Goal: Task Accomplishment & Management: Manage account settings

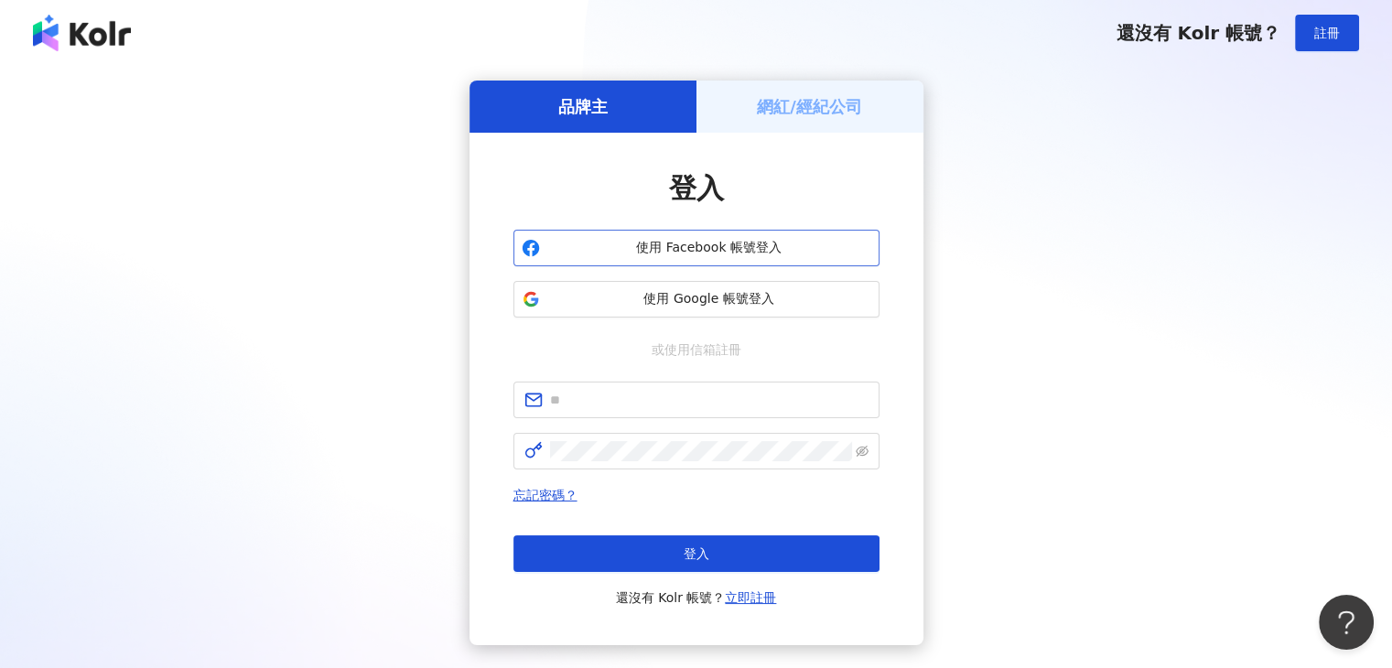
click at [696, 241] on span "使用 Facebook 帳號登入" at bounding box center [709, 248] width 324 height 18
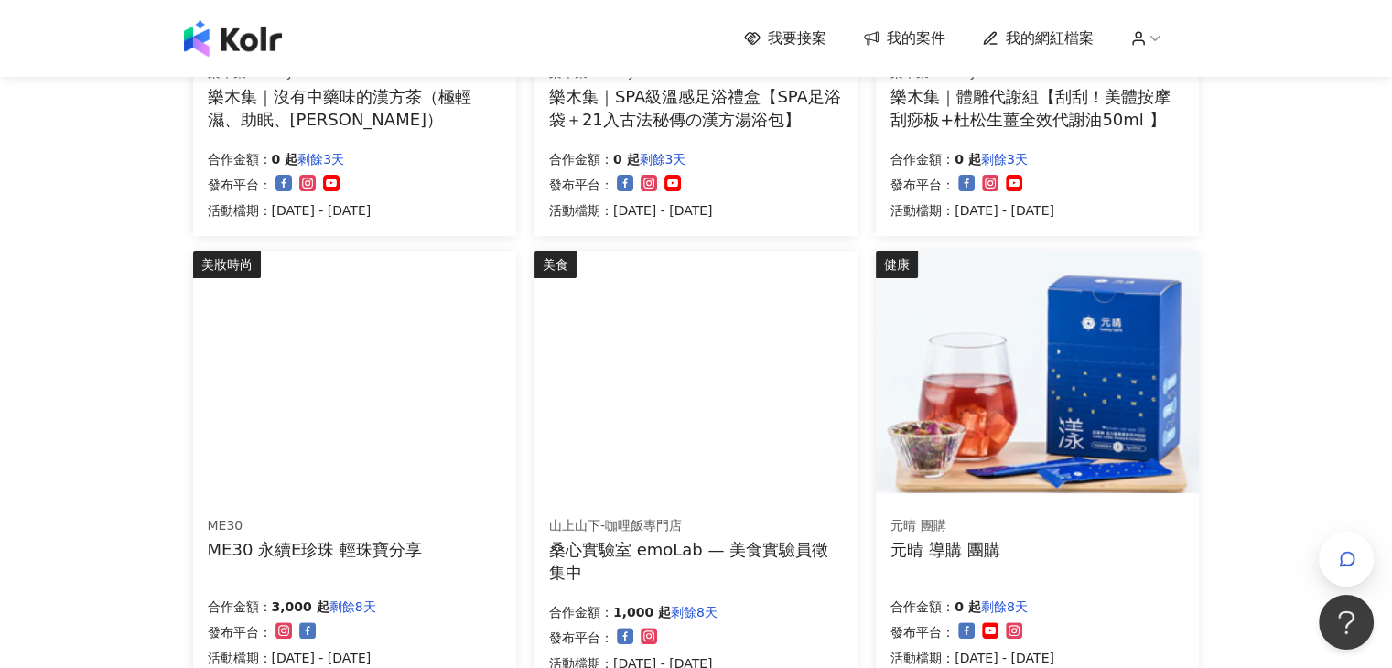
scroll to position [482, 0]
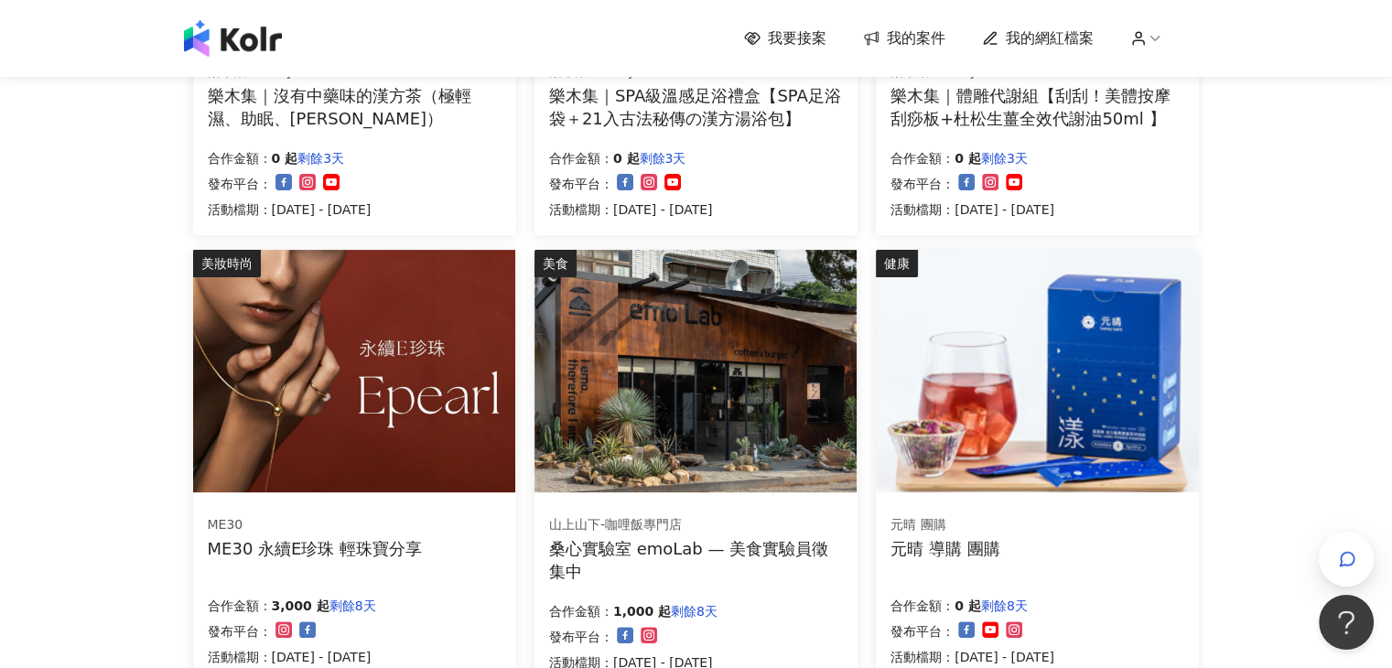
click at [156, 407] on div "我要接案 我的案件 我的網紅檔案 我要接案 搜尋 排序： 日期新到舊 篩選： 案件類型 發布平台 案件價格範圍 活動檔期 清除 套用 健康 樂木集 LOMOJ…" at bounding box center [696, 499] width 1392 height 1963
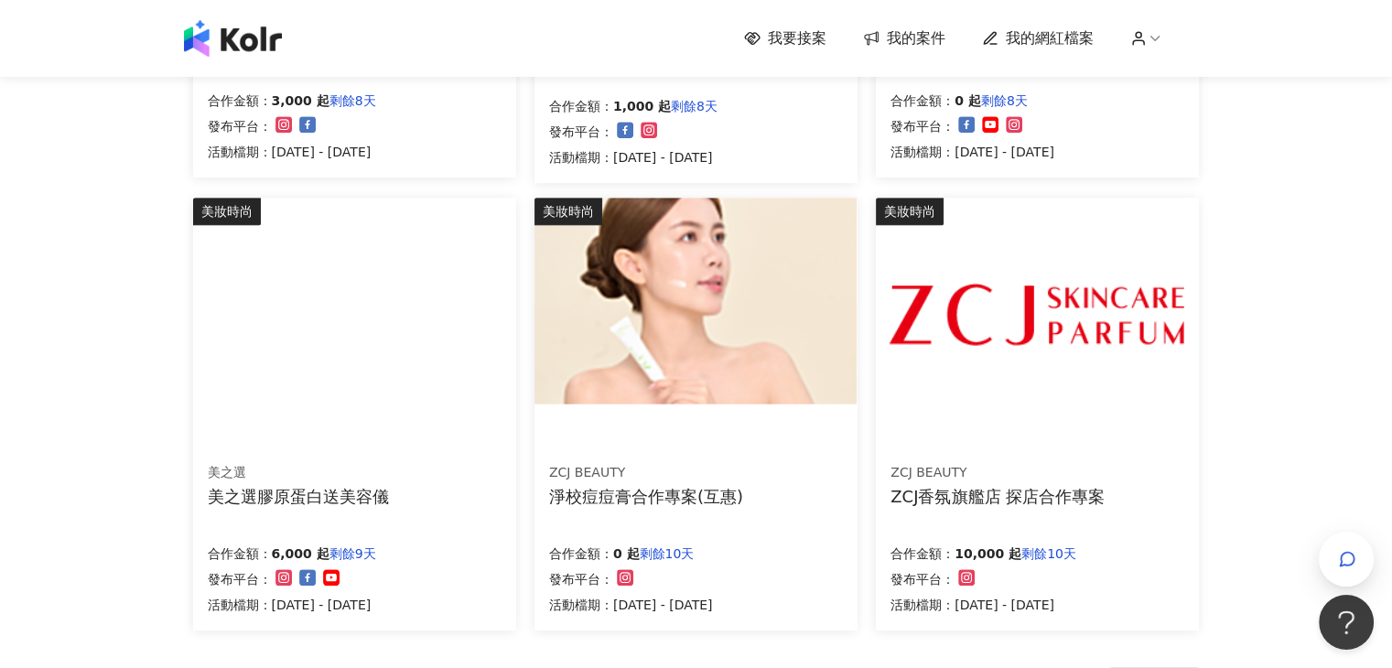
scroll to position [1294, 0]
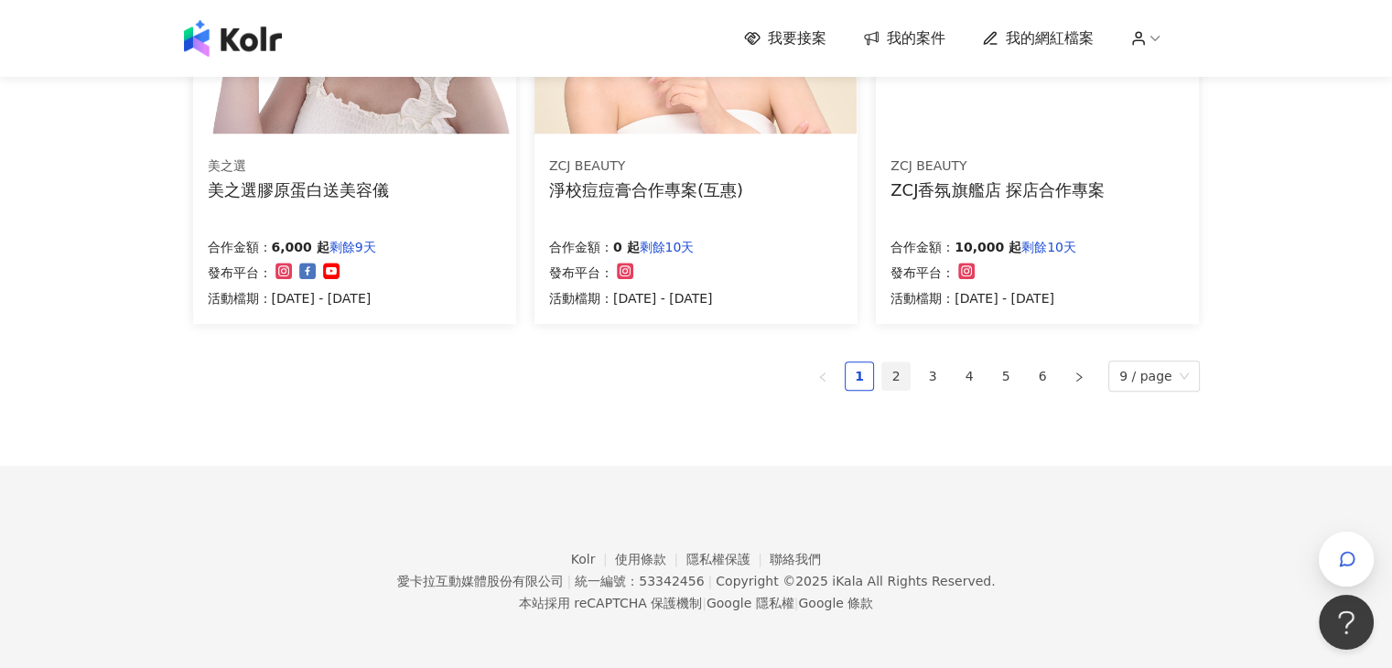
click at [904, 379] on link "2" at bounding box center [895, 375] width 27 height 27
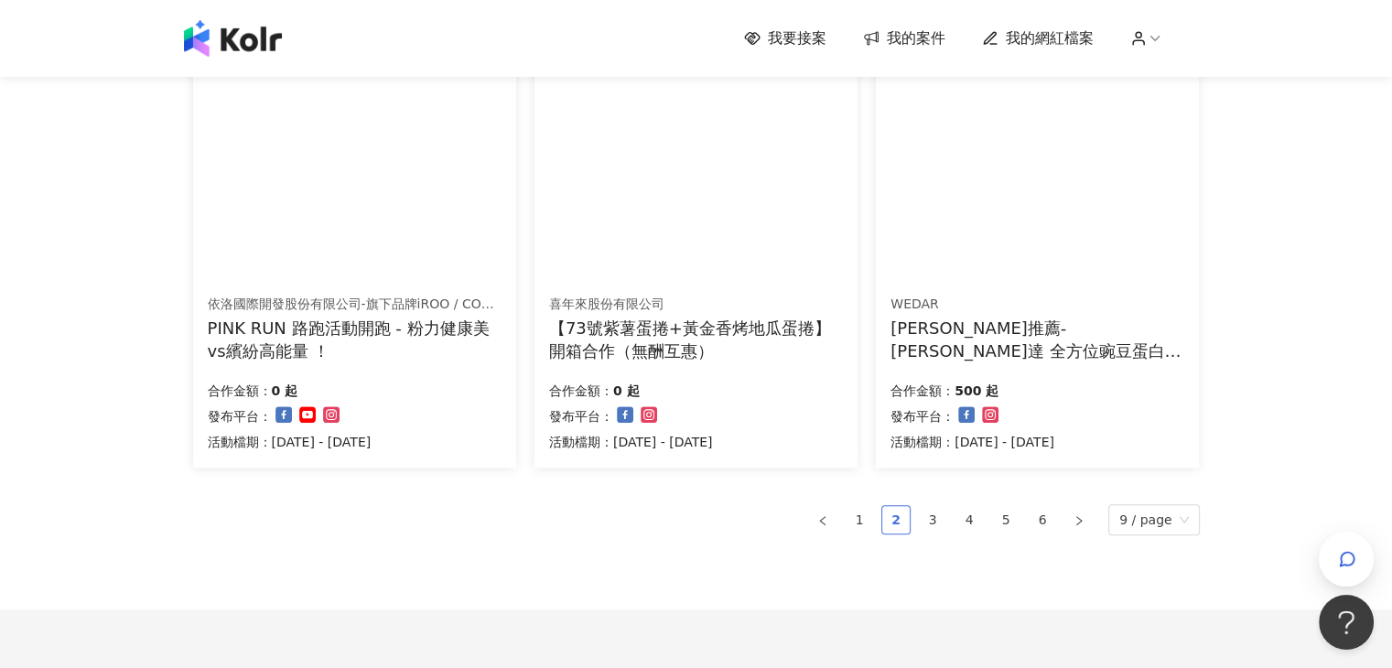
scroll to position [1299, 0]
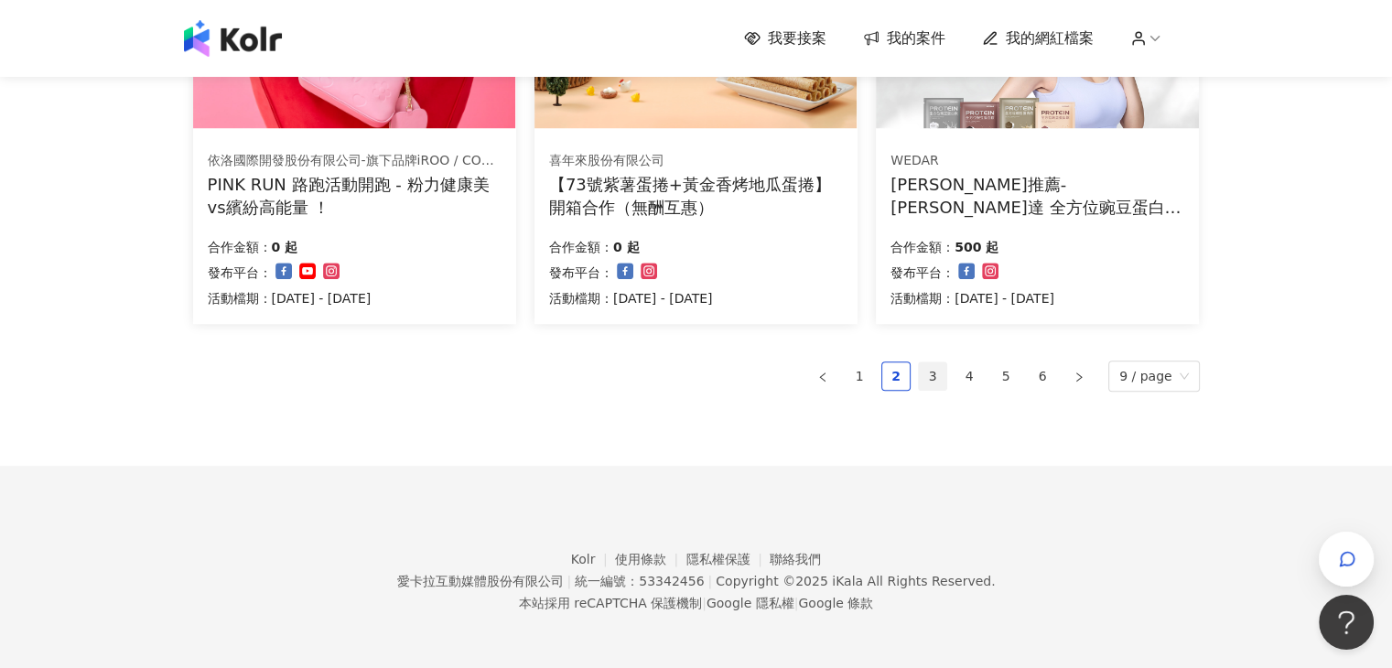
click at [934, 371] on link "3" at bounding box center [932, 375] width 27 height 27
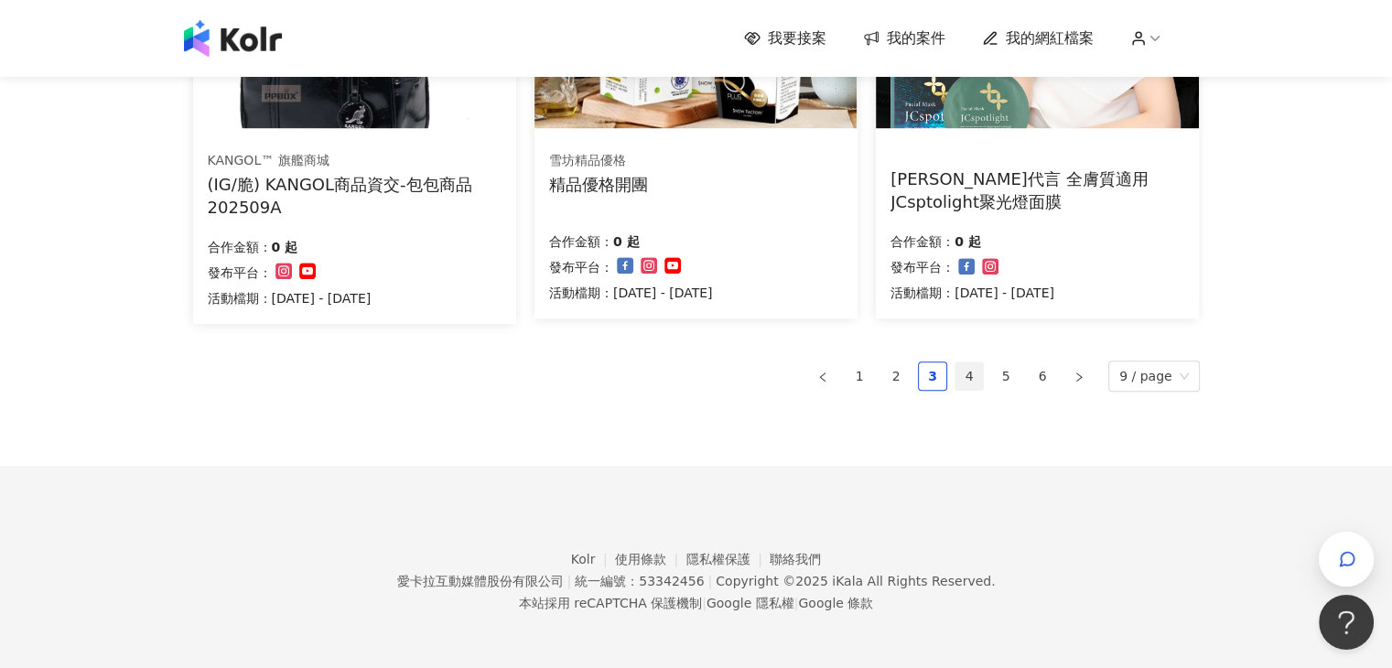
click at [983, 377] on link "4" at bounding box center [968, 375] width 27 height 27
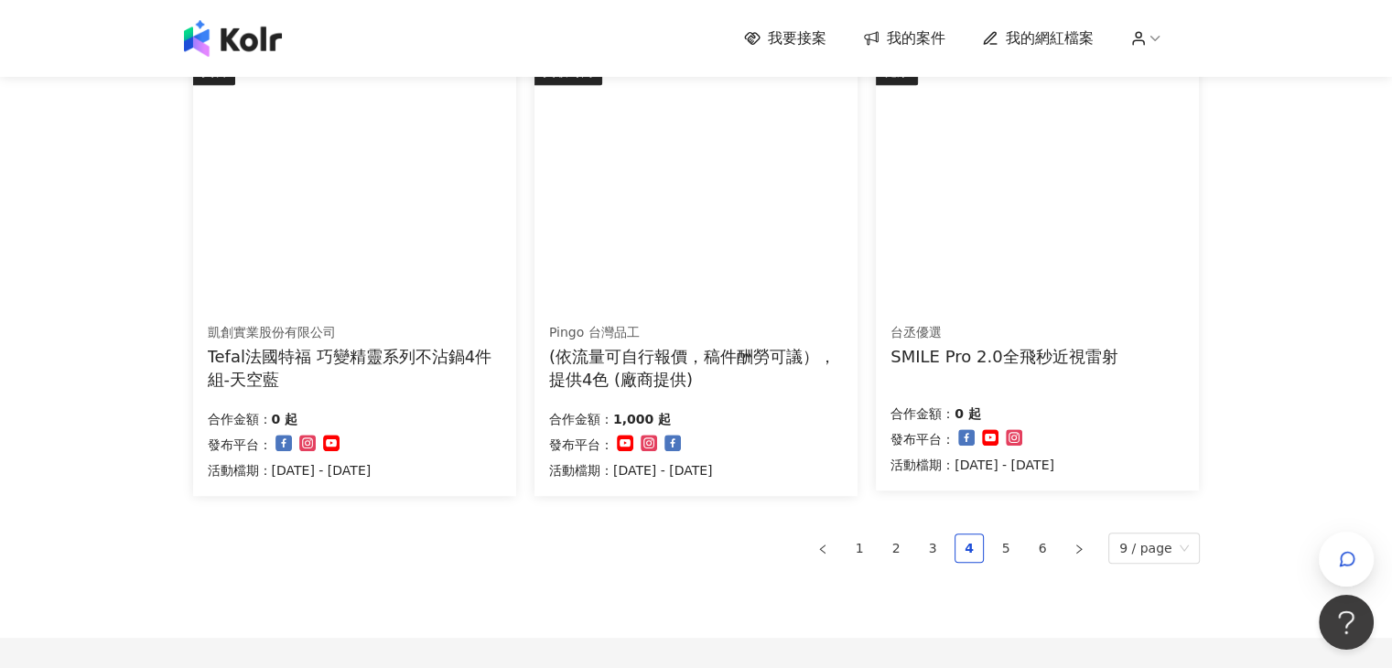
scroll to position [1294, 0]
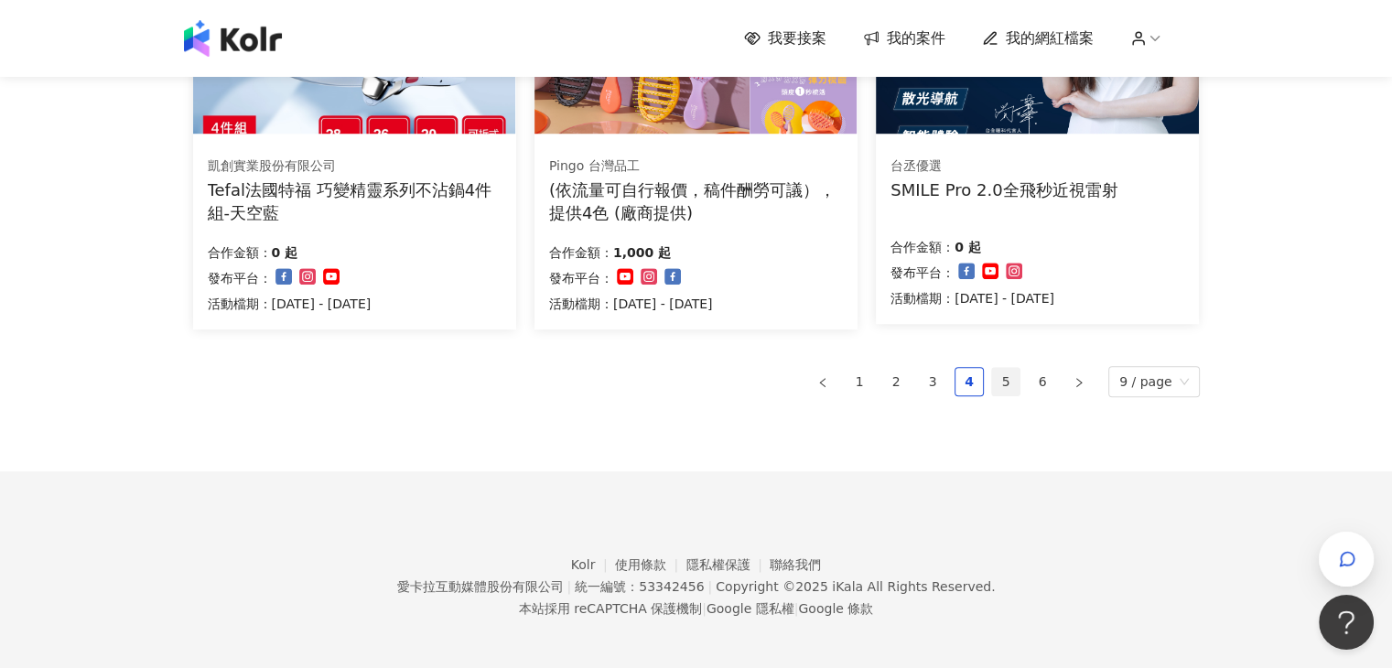
click at [1015, 382] on link "5" at bounding box center [1005, 381] width 27 height 27
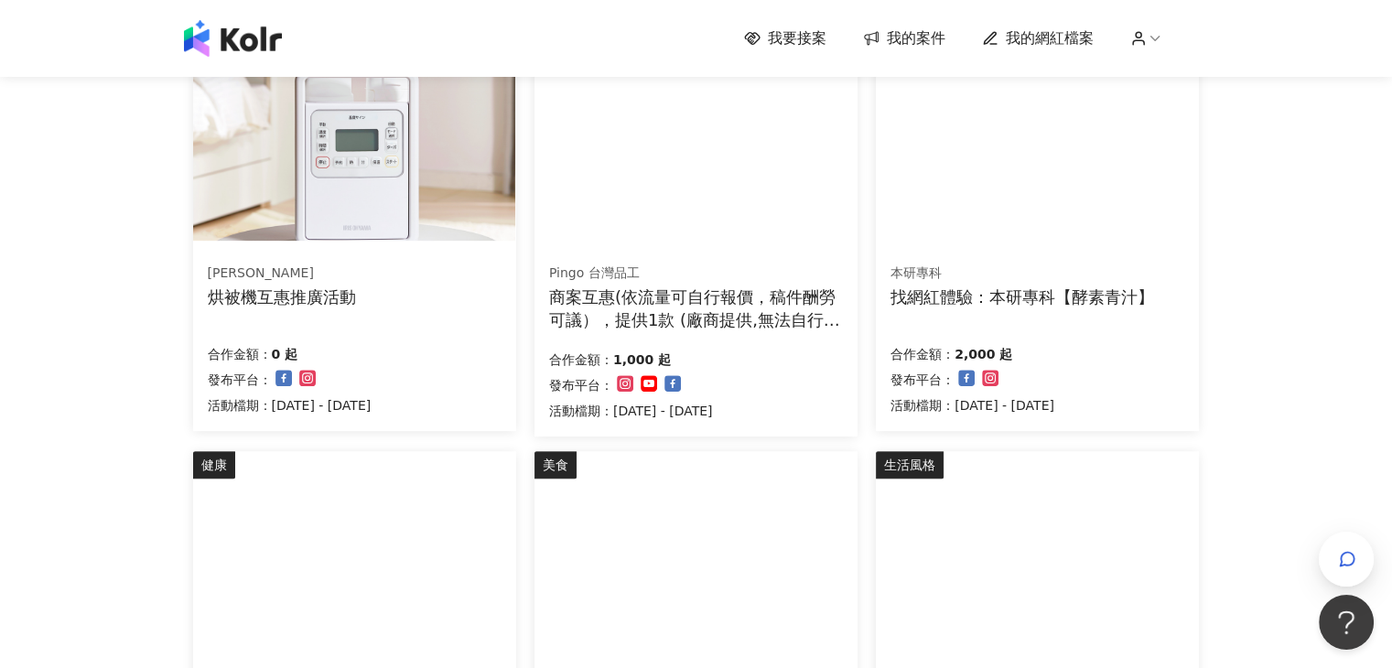
scroll to position [1299, 0]
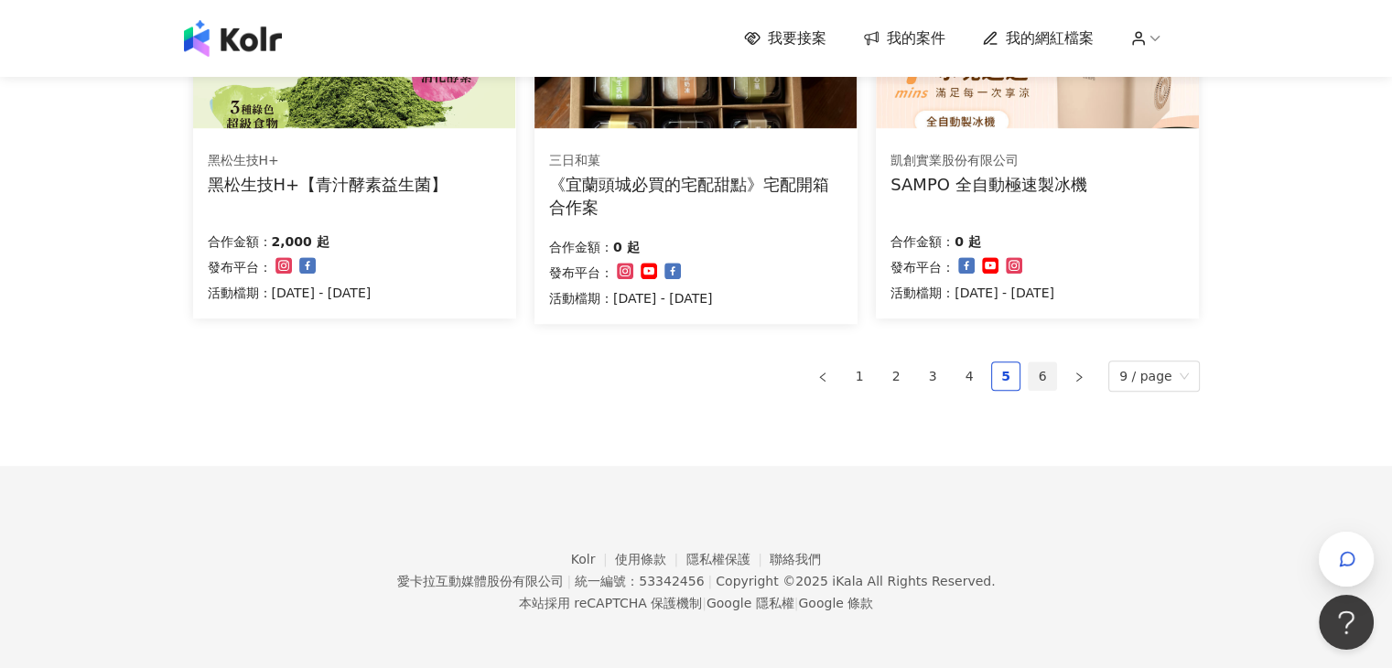
click at [1042, 372] on link "6" at bounding box center [1041, 375] width 27 height 27
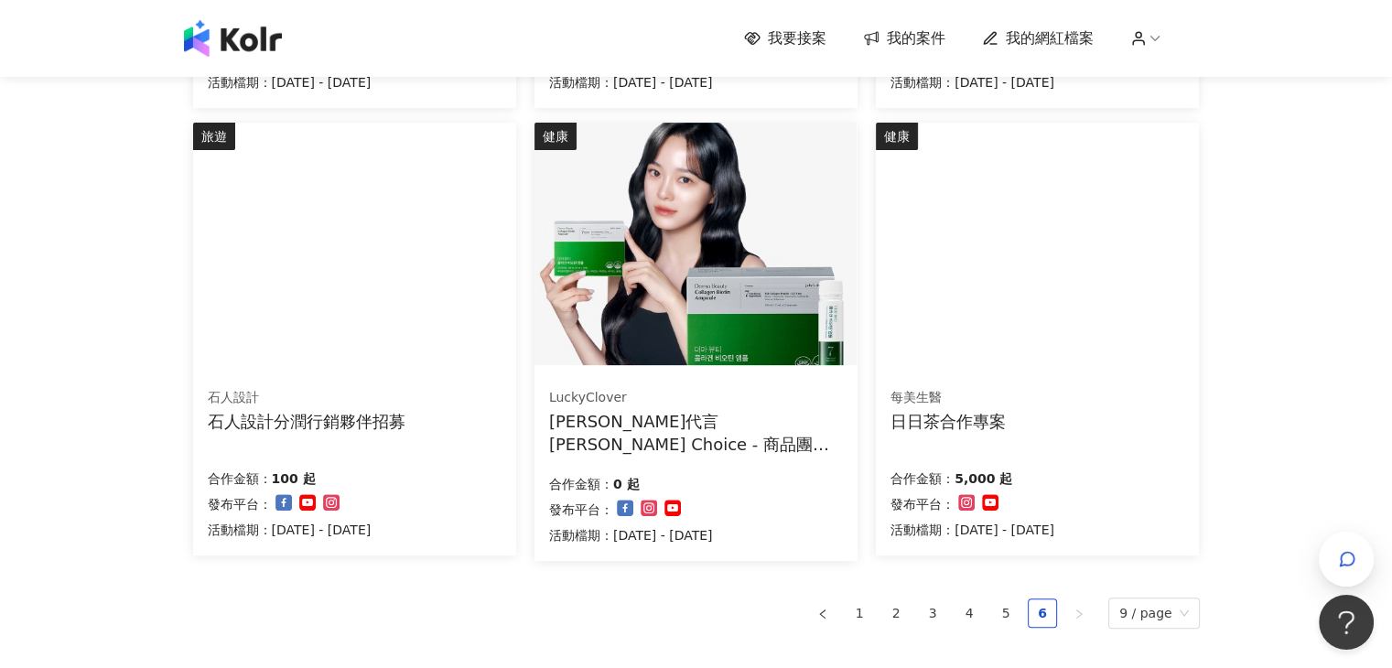
scroll to position [842, 0]
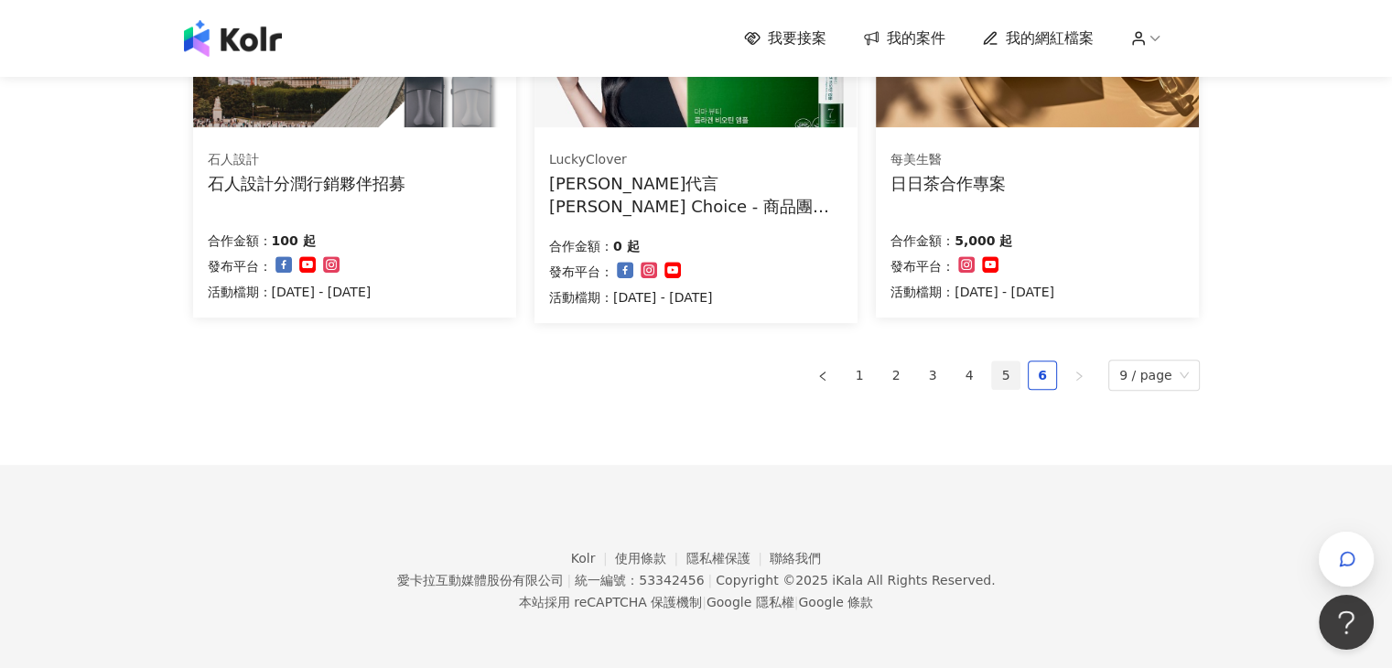
click at [1006, 370] on link "5" at bounding box center [1005, 374] width 27 height 27
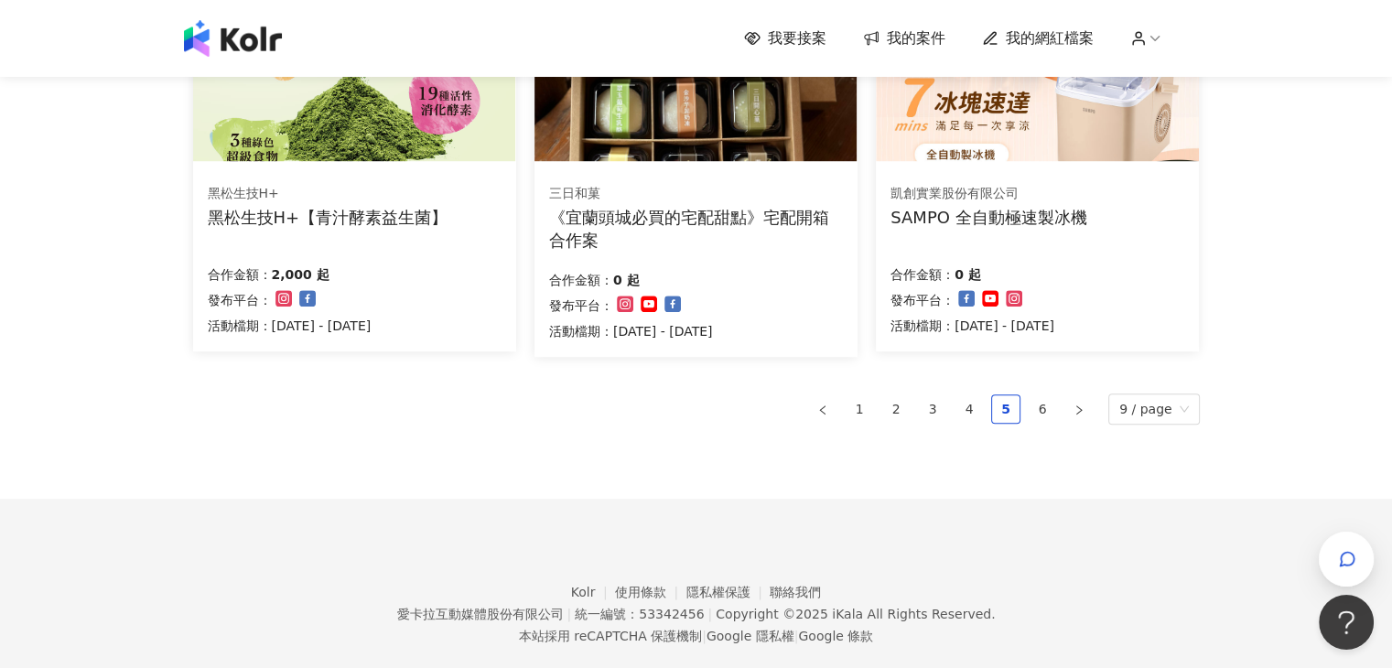
scroll to position [1299, 0]
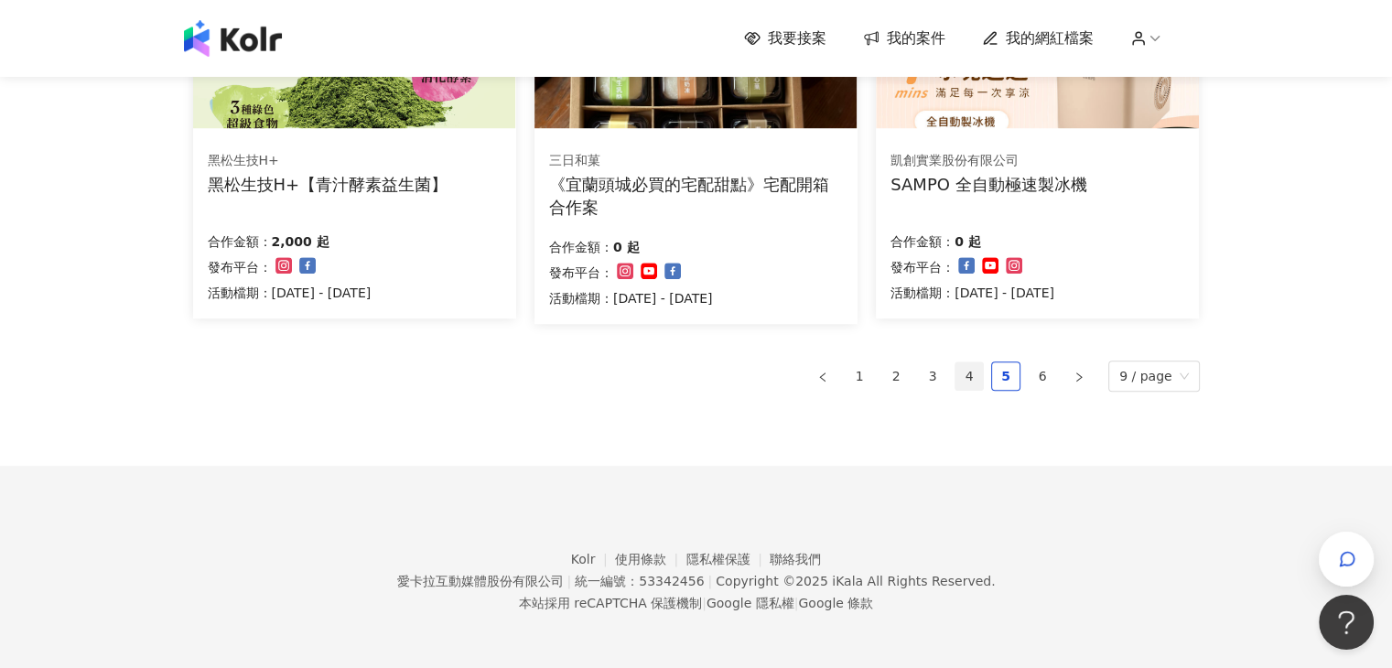
click at [975, 368] on link "4" at bounding box center [968, 375] width 27 height 27
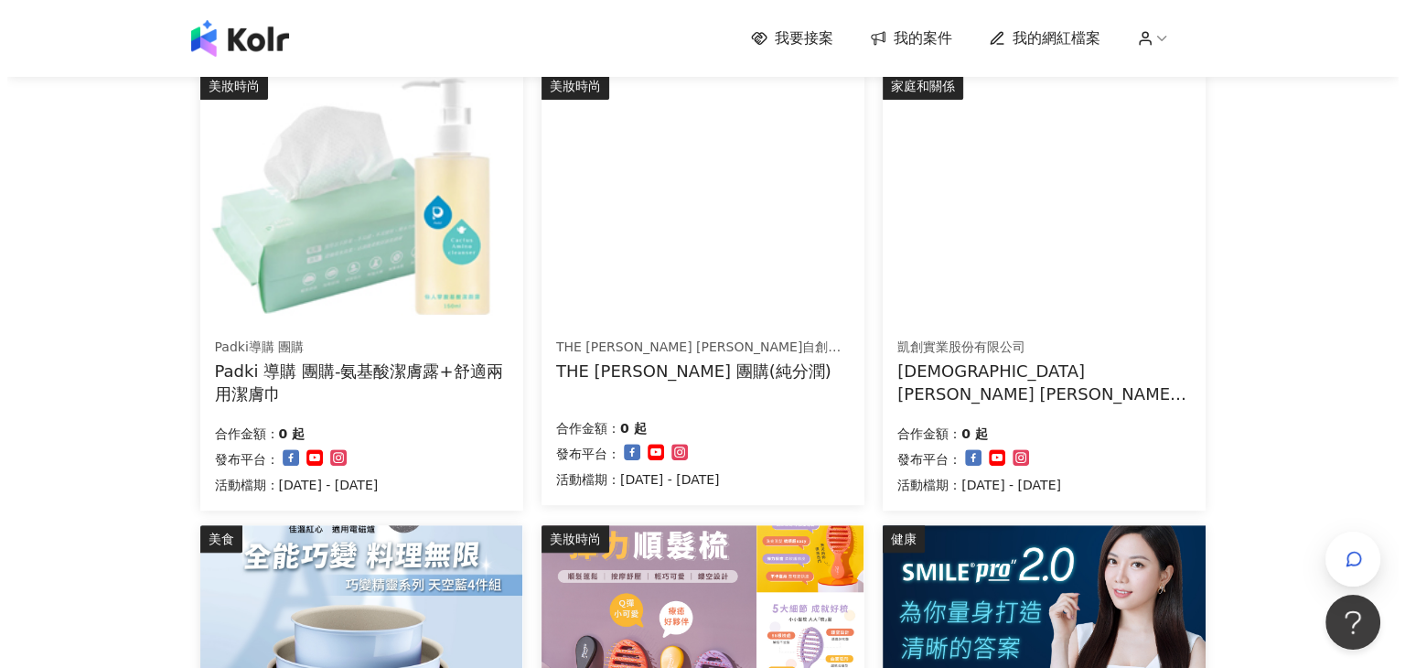
scroll to position [616, 0]
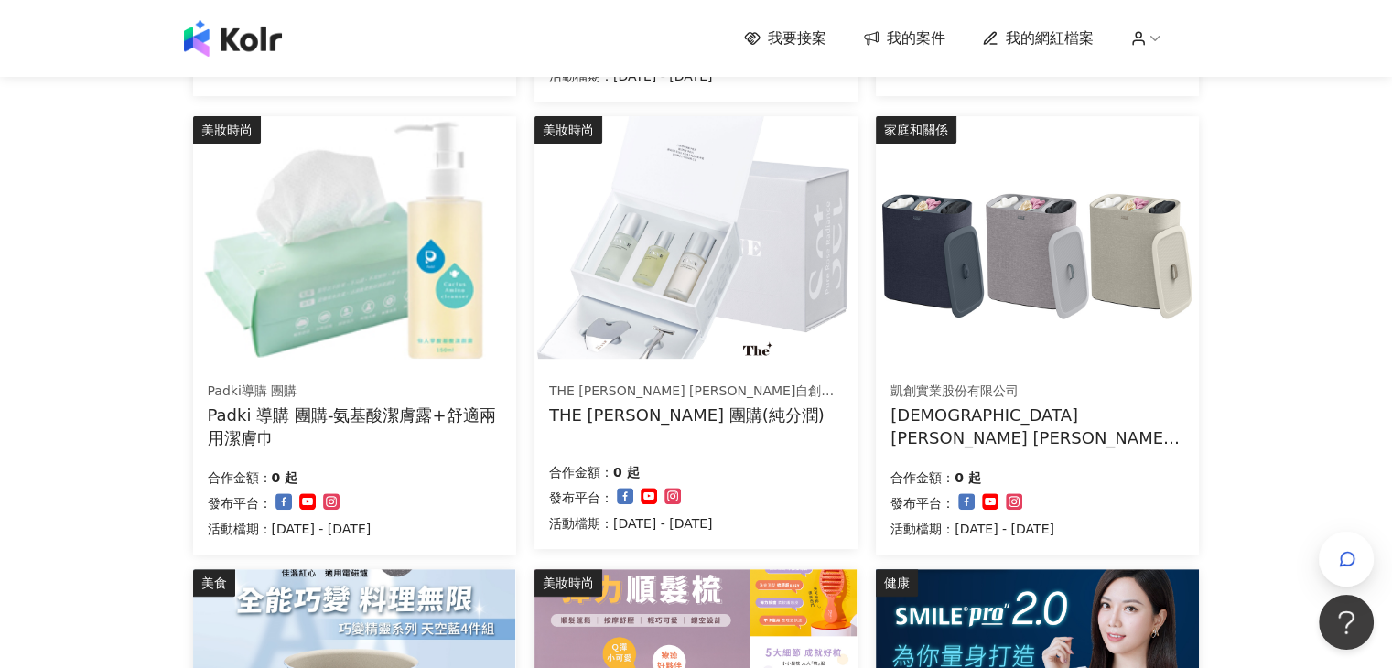
click at [1080, 254] on img at bounding box center [1037, 237] width 322 height 242
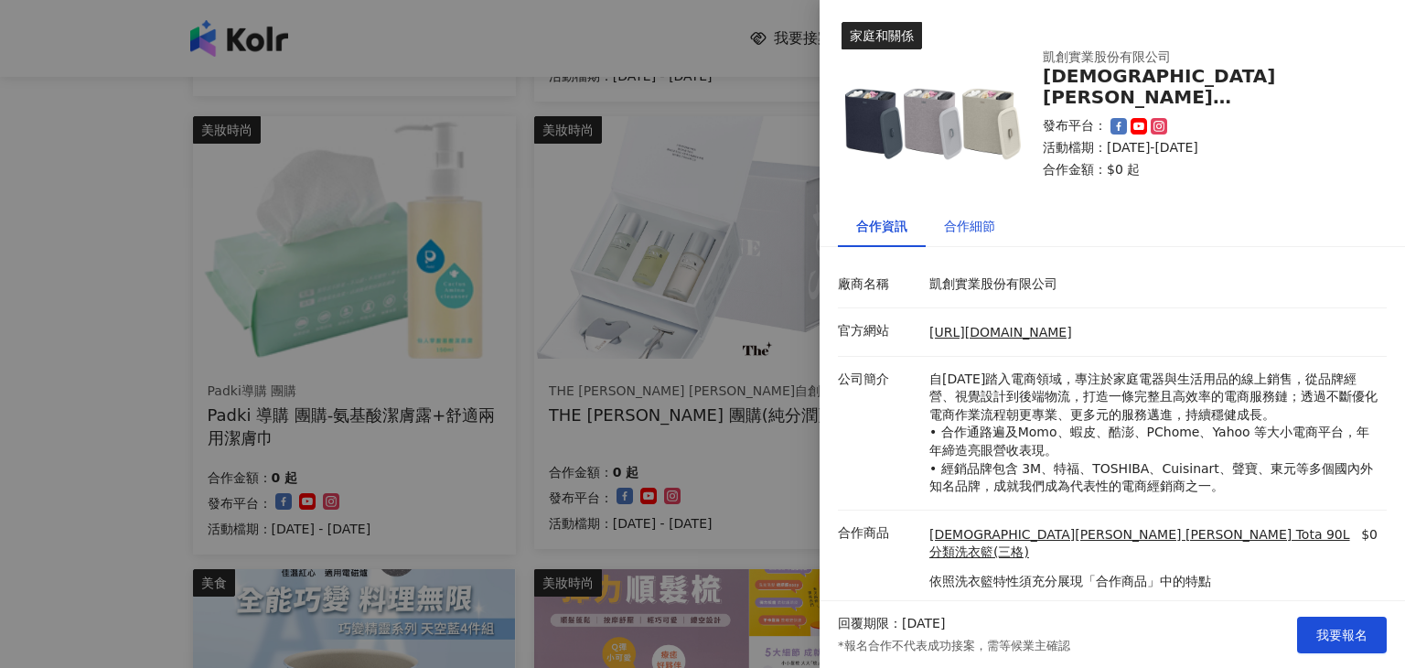
click at [978, 230] on div "合作細節" at bounding box center [969, 226] width 51 height 20
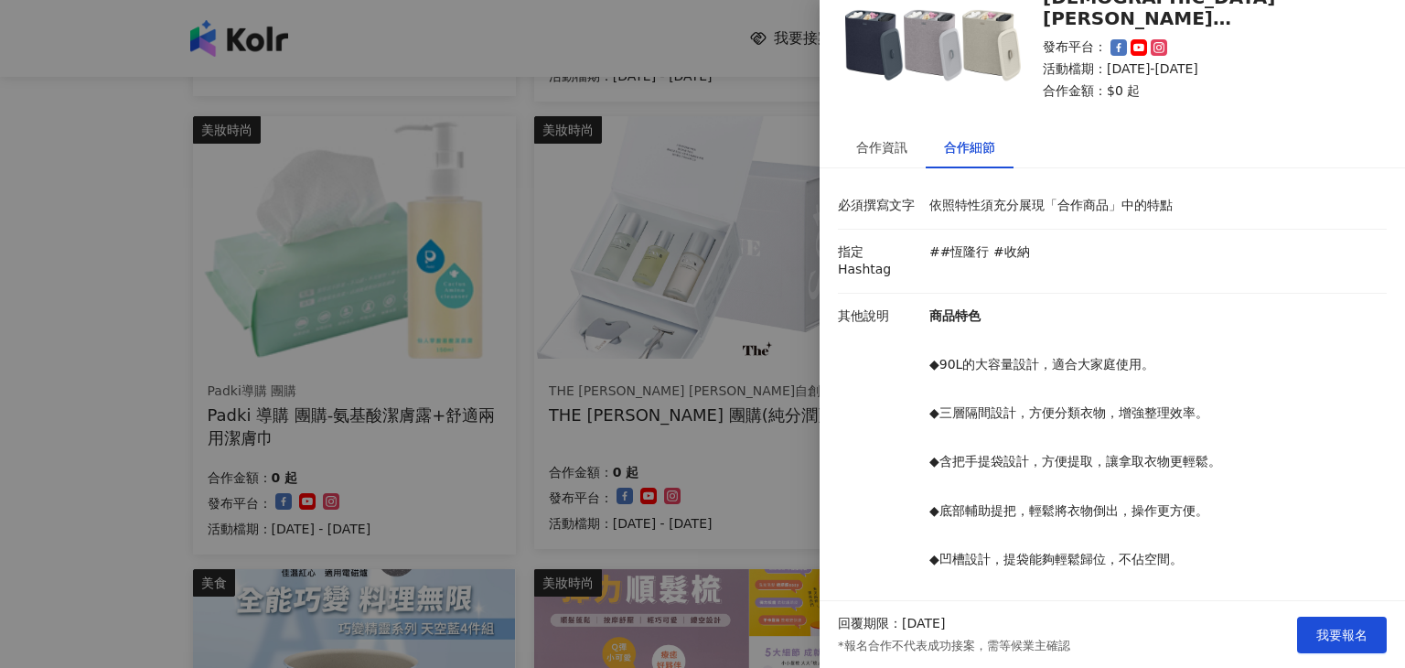
scroll to position [78, 0]
click at [892, 157] on div "合作資訊" at bounding box center [881, 148] width 51 height 20
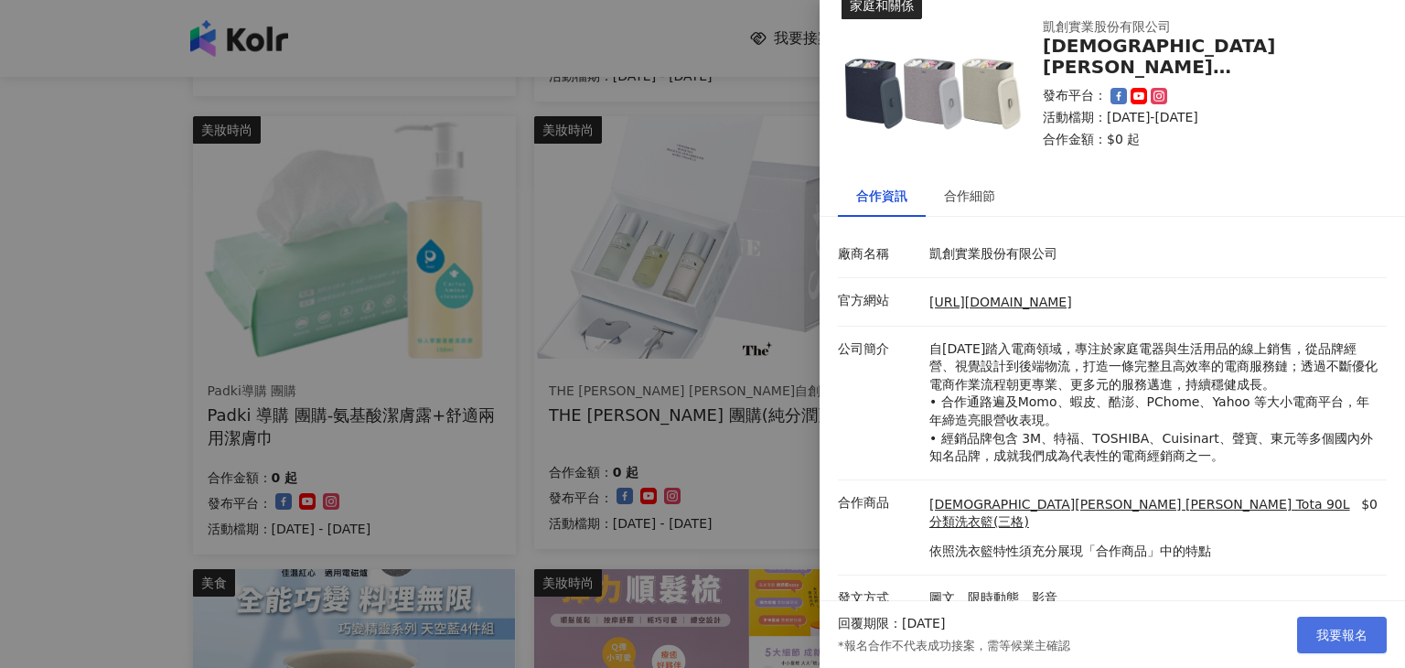
click at [1331, 637] on span "我要報名" at bounding box center [1342, 635] width 51 height 15
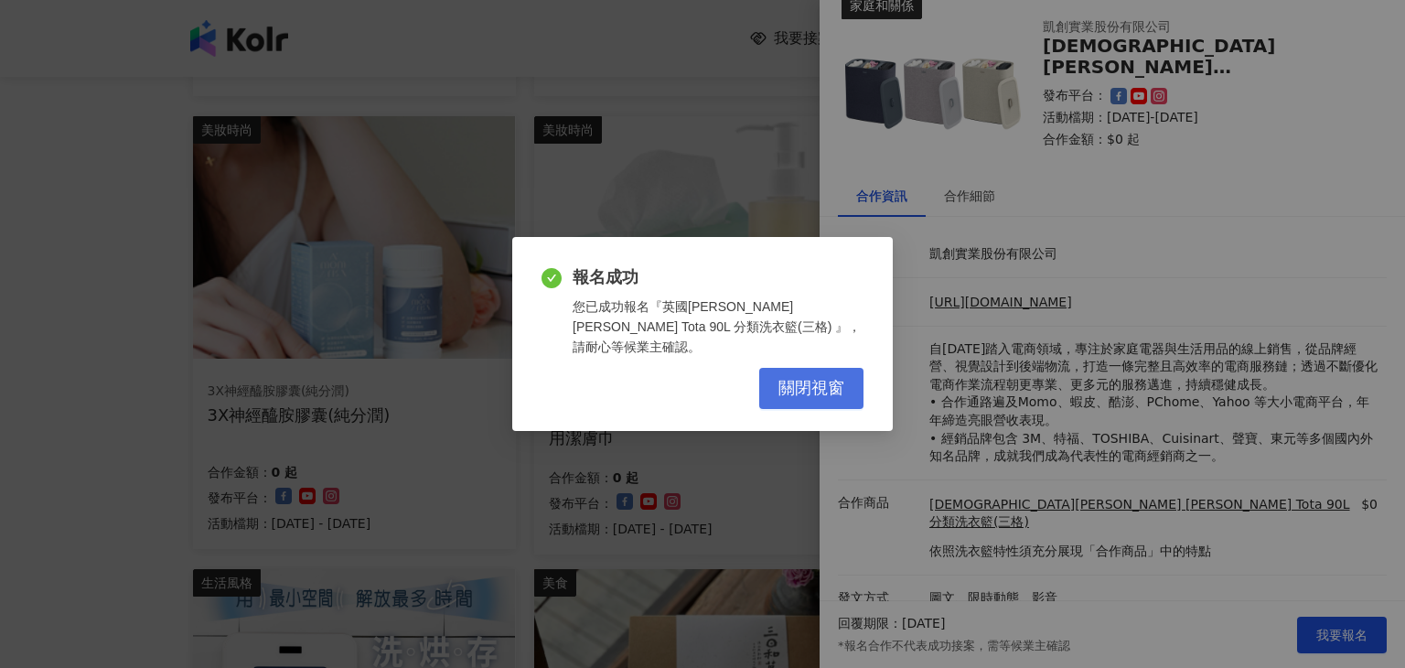
click at [809, 382] on span "關閉視窗" at bounding box center [812, 389] width 66 height 20
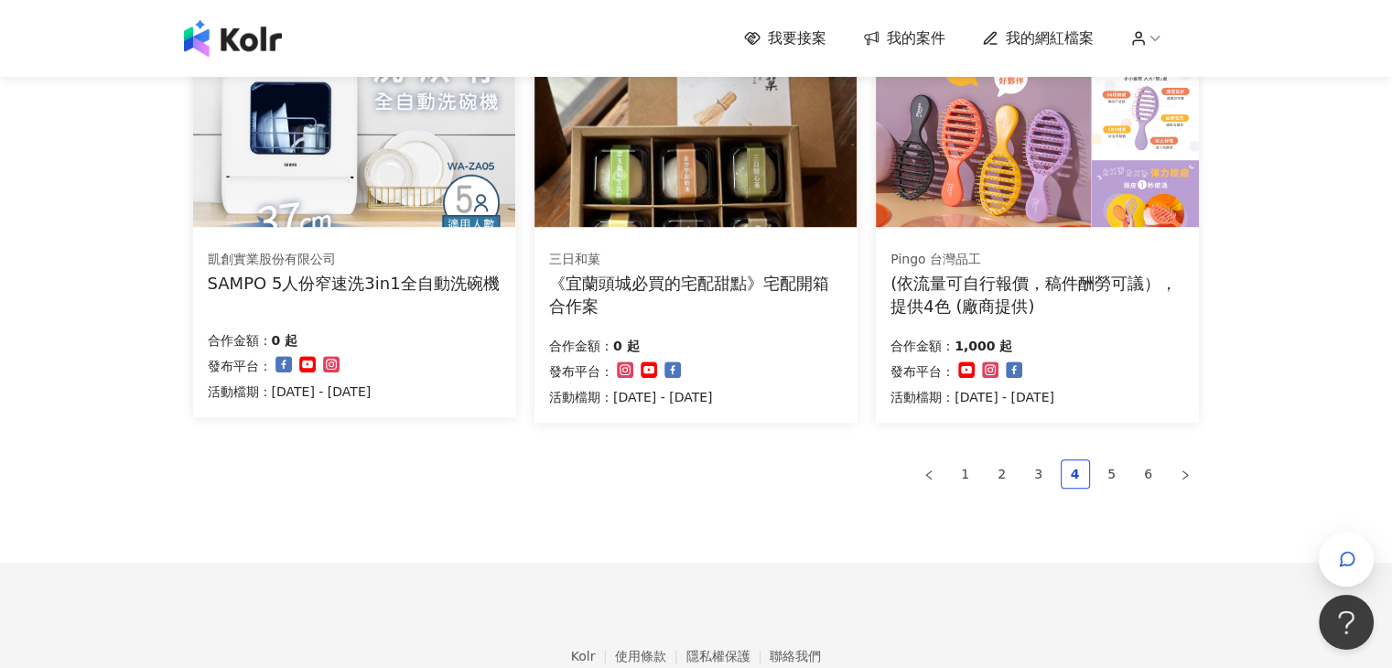
scroll to position [1292, 0]
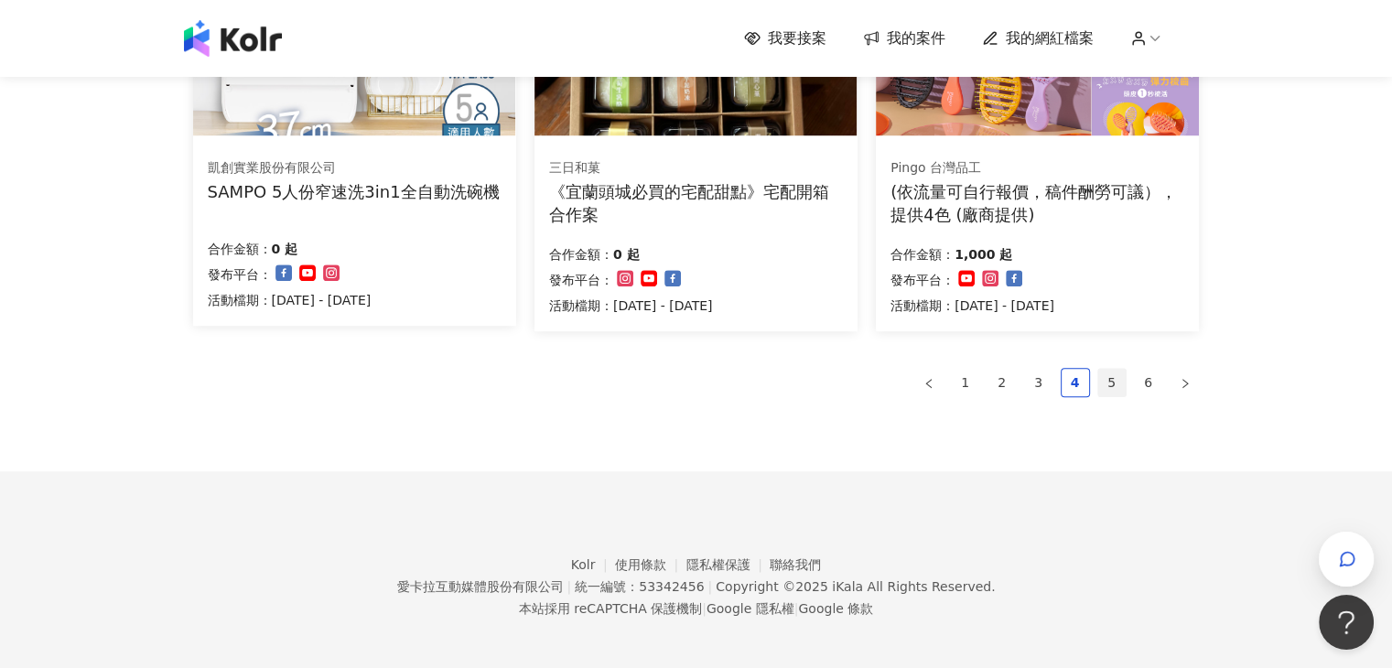
click at [1113, 378] on link "5" at bounding box center [1111, 382] width 27 height 27
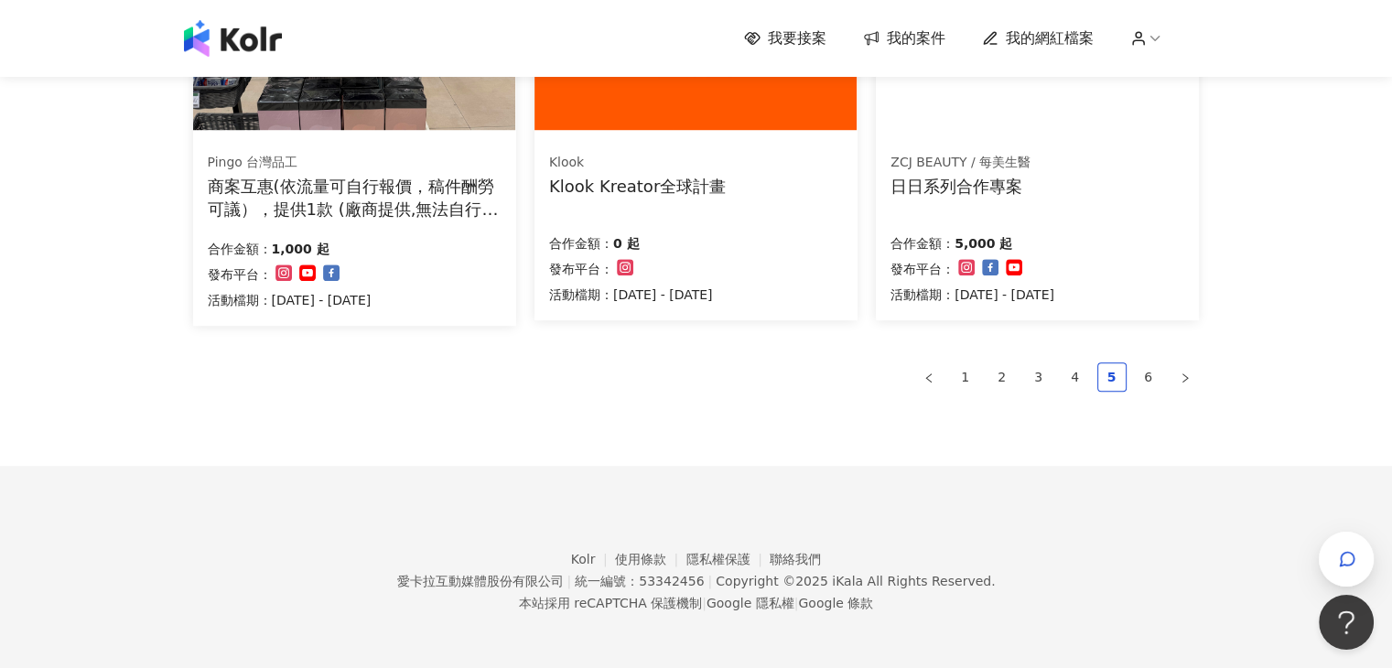
click at [900, 31] on span "我的案件" at bounding box center [916, 38] width 59 height 20
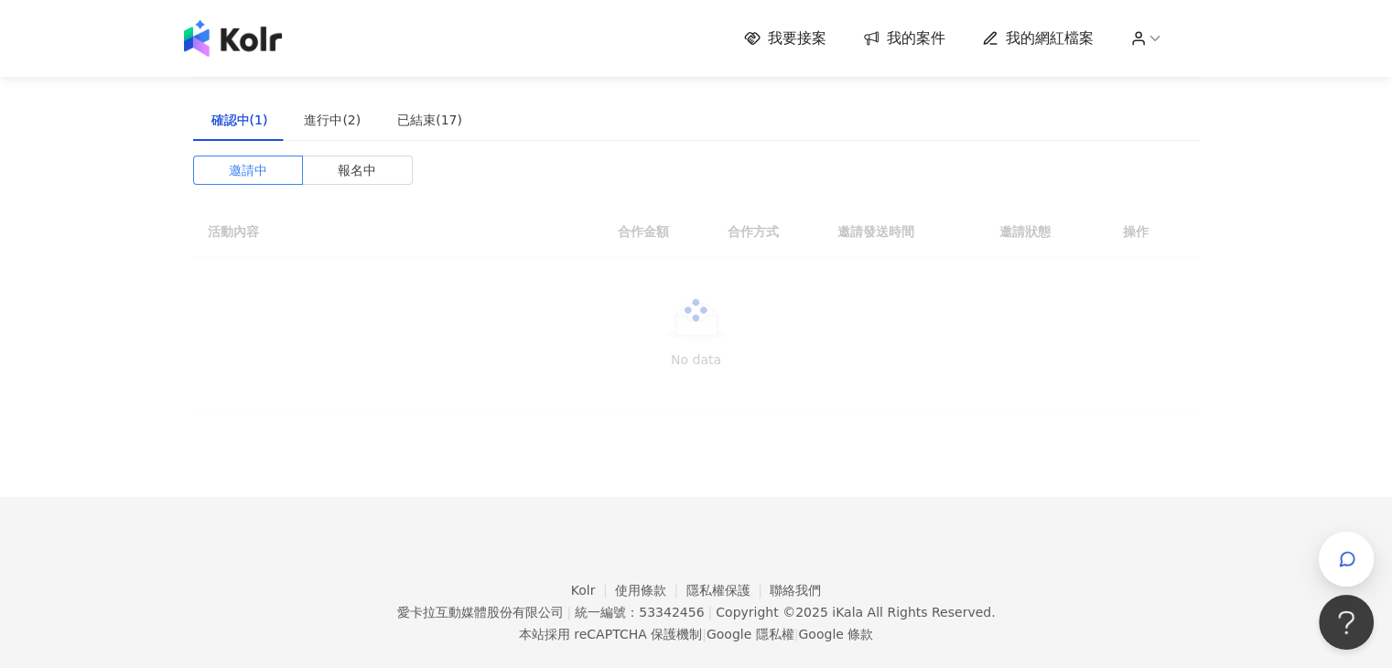
click at [915, 36] on span "我的案件" at bounding box center [916, 38] width 59 height 20
click at [328, 133] on div "進行中(2)" at bounding box center [331, 120] width 93 height 42
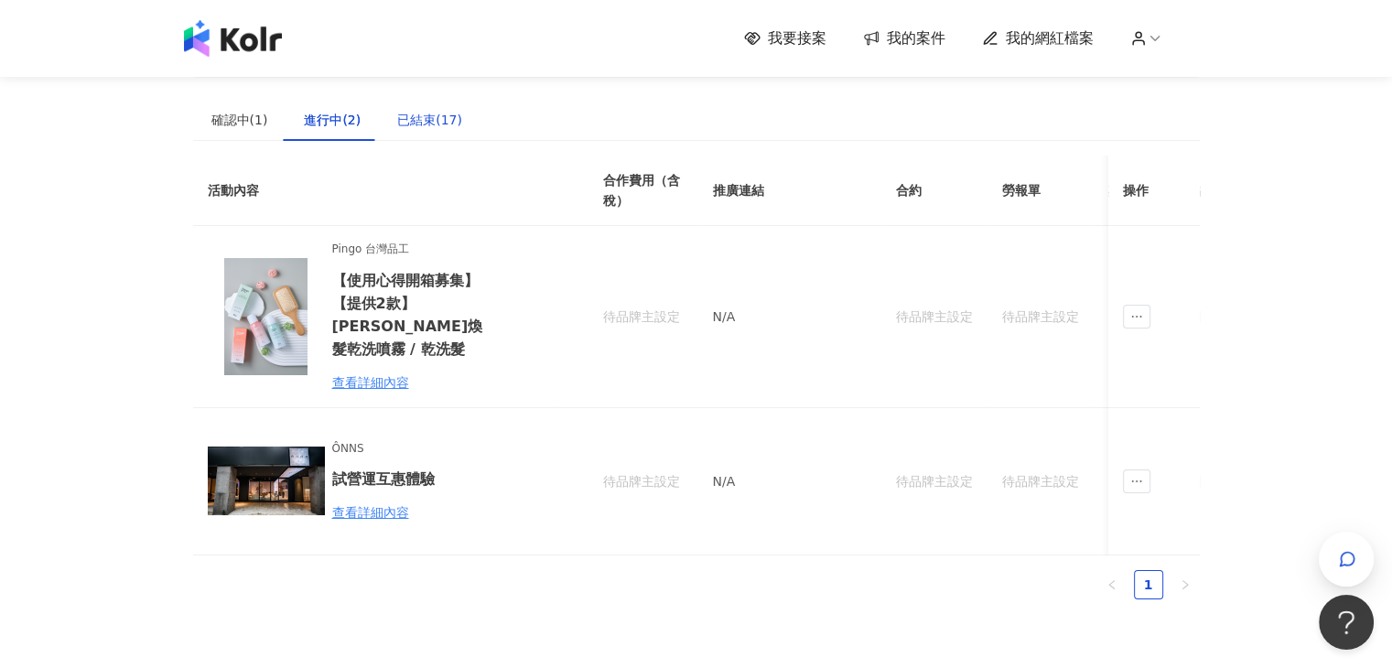
click at [420, 122] on div "已結束(17)" at bounding box center [429, 120] width 65 height 20
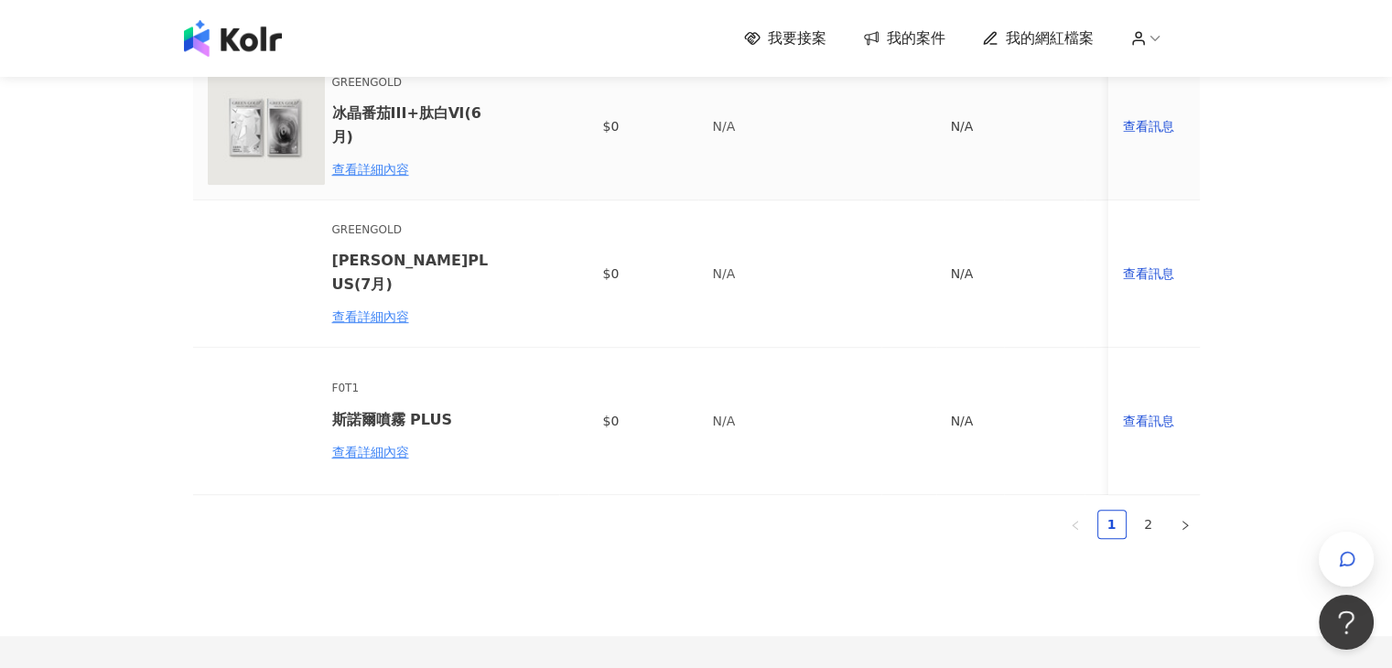
scroll to position [1387, 0]
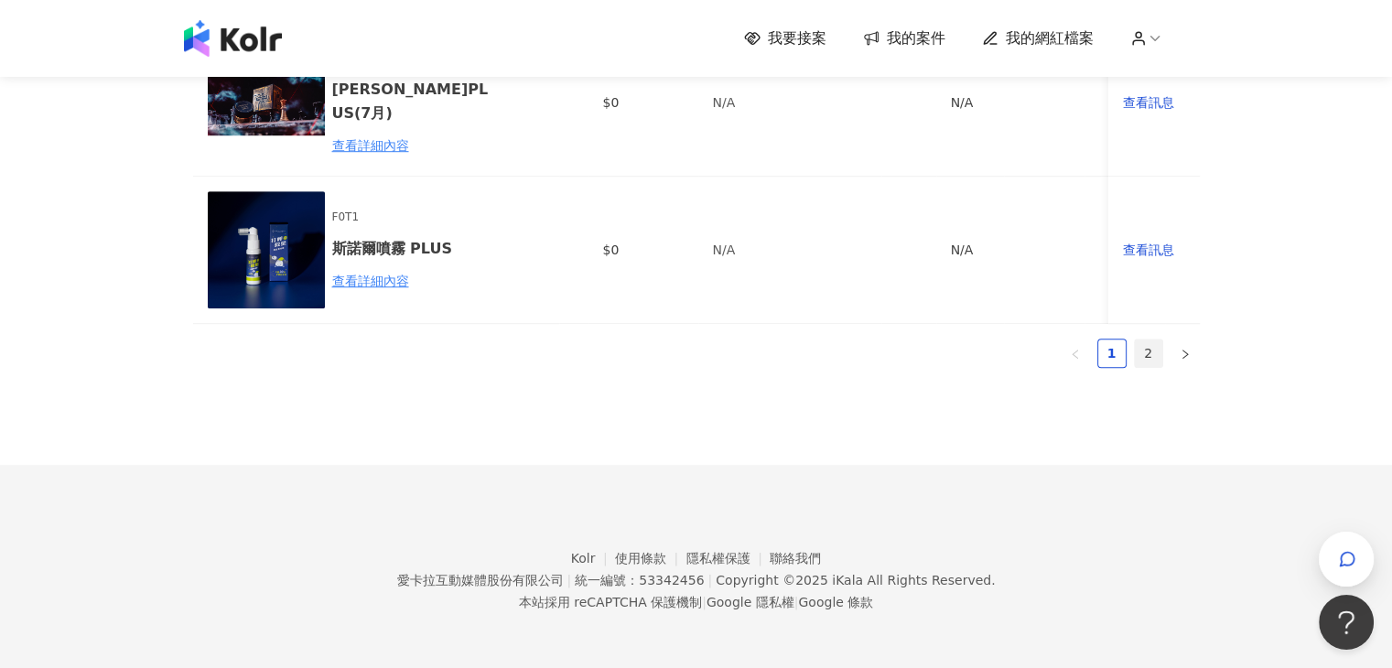
click at [1148, 357] on link "2" at bounding box center [1148, 352] width 27 height 27
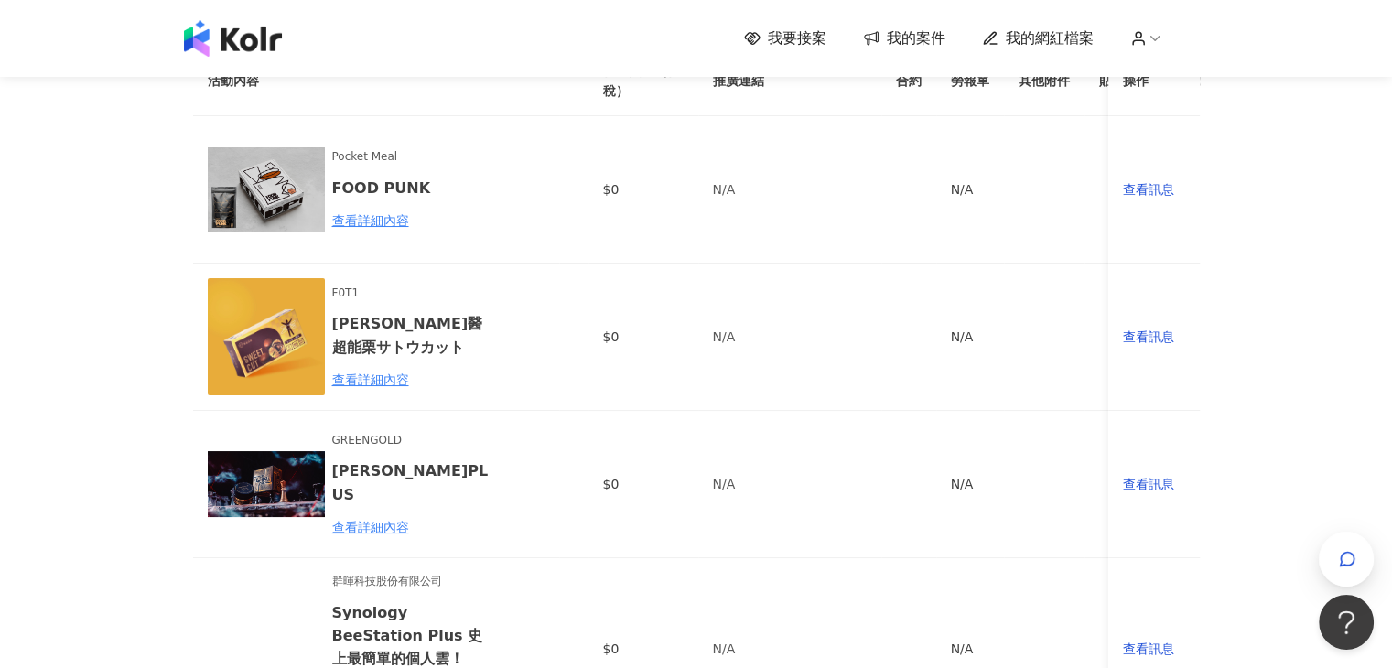
scroll to position [0, 0]
